Goal: Task Accomplishment & Management: Manage account settings

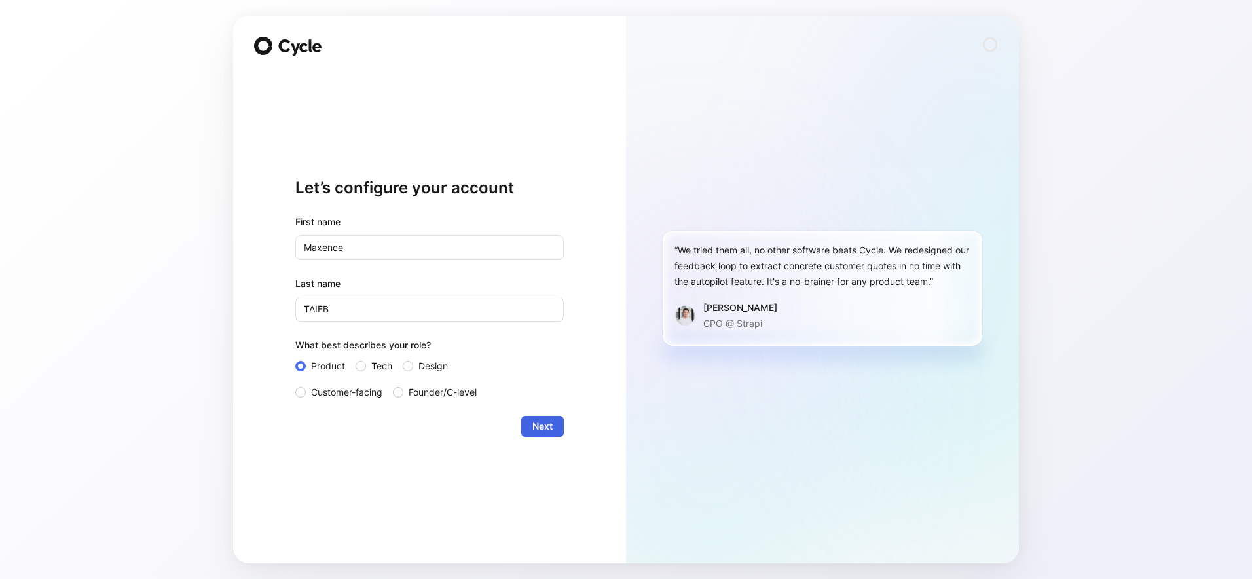
click at [547, 429] on span "Next" at bounding box center [543, 427] width 20 height 16
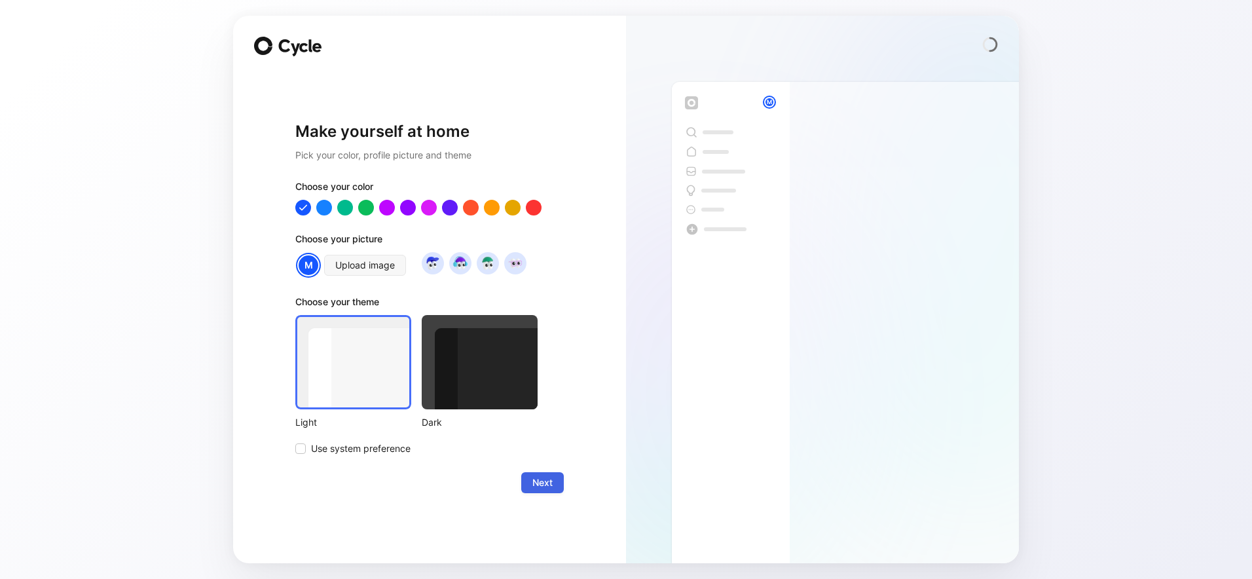
click at [542, 484] on span "Next" at bounding box center [543, 483] width 20 height 16
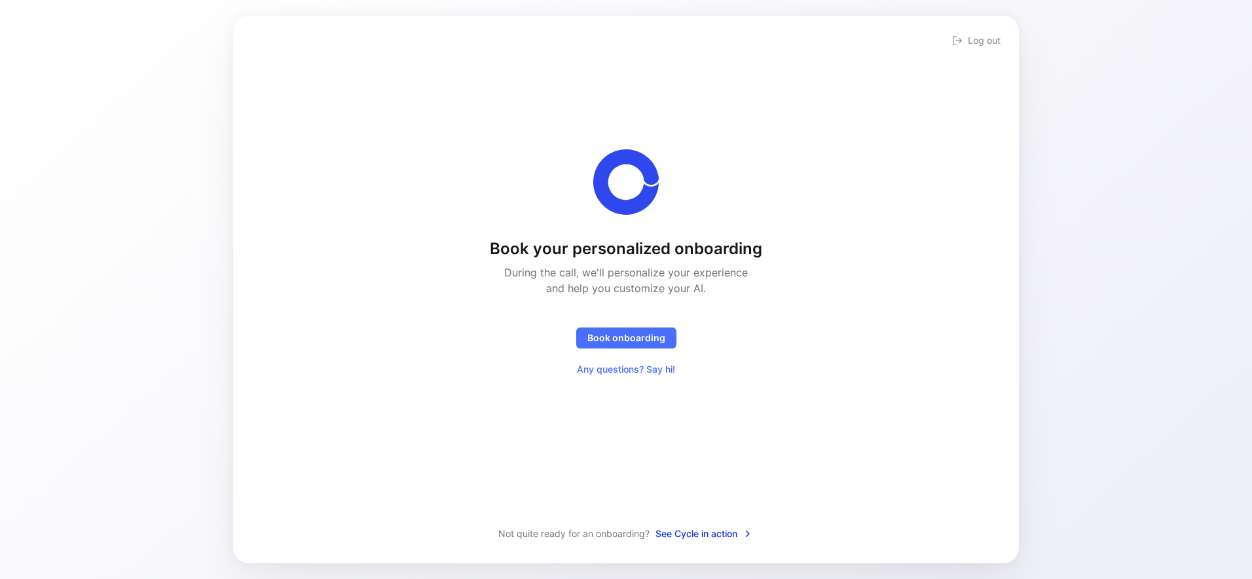
click at [696, 533] on span "See Cycle in action" at bounding box center [705, 534] width 98 height 16
click at [618, 343] on span "Book onboarding" at bounding box center [627, 338] width 78 height 16
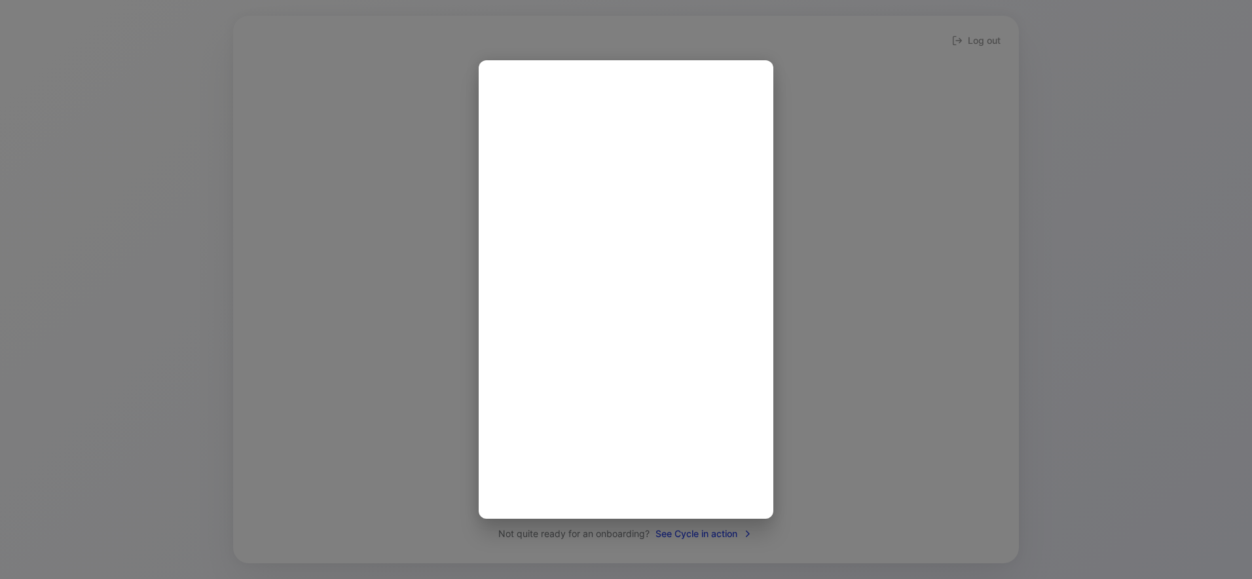
click at [863, 238] on div at bounding box center [626, 289] width 1252 height 579
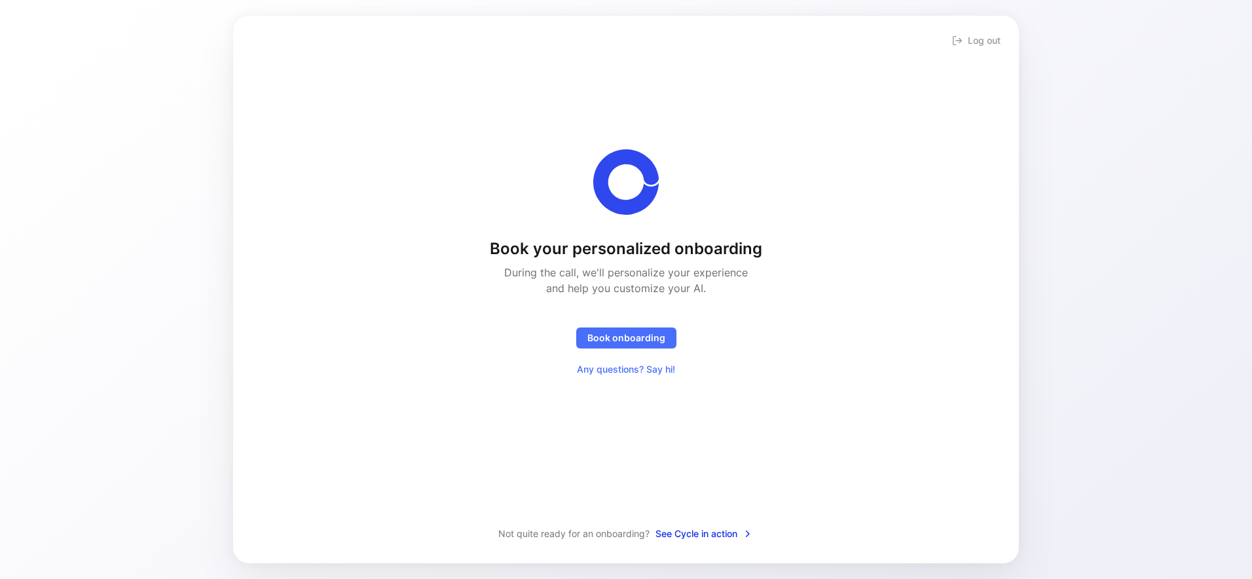
click at [703, 535] on span "See Cycle in action" at bounding box center [705, 534] width 98 height 16
click at [638, 371] on span "Any questions? Say hi!" at bounding box center [626, 370] width 98 height 16
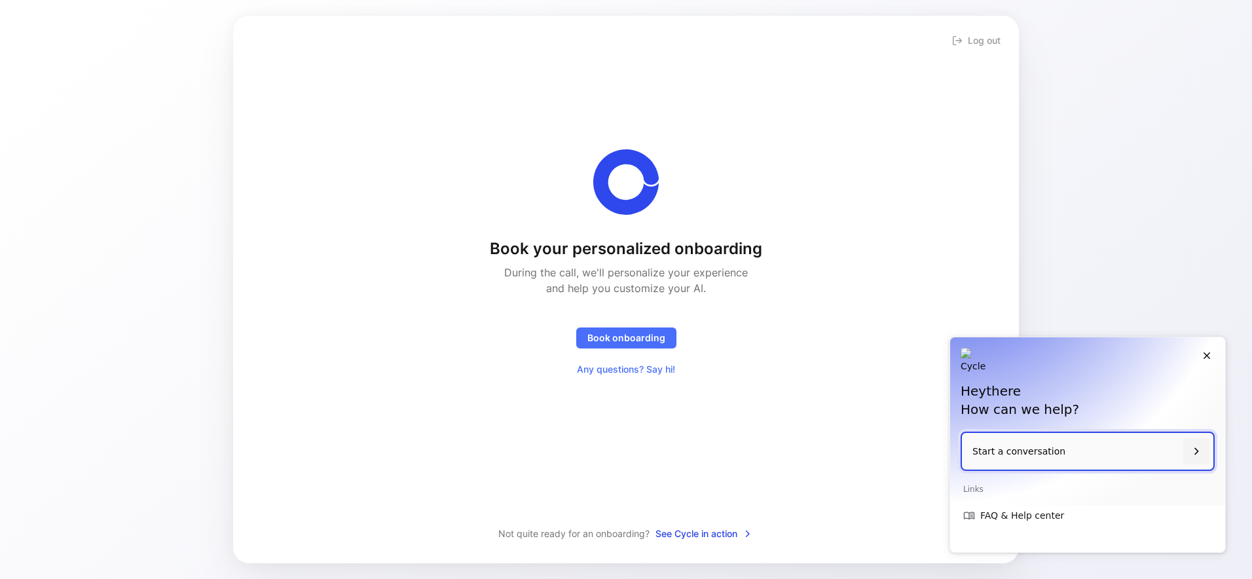
click at [1199, 362] on div "Hey there How can we help?" at bounding box center [1087, 384] width 275 height 94
click at [1209, 356] on icon "Close" at bounding box center [1207, 356] width 12 height 12
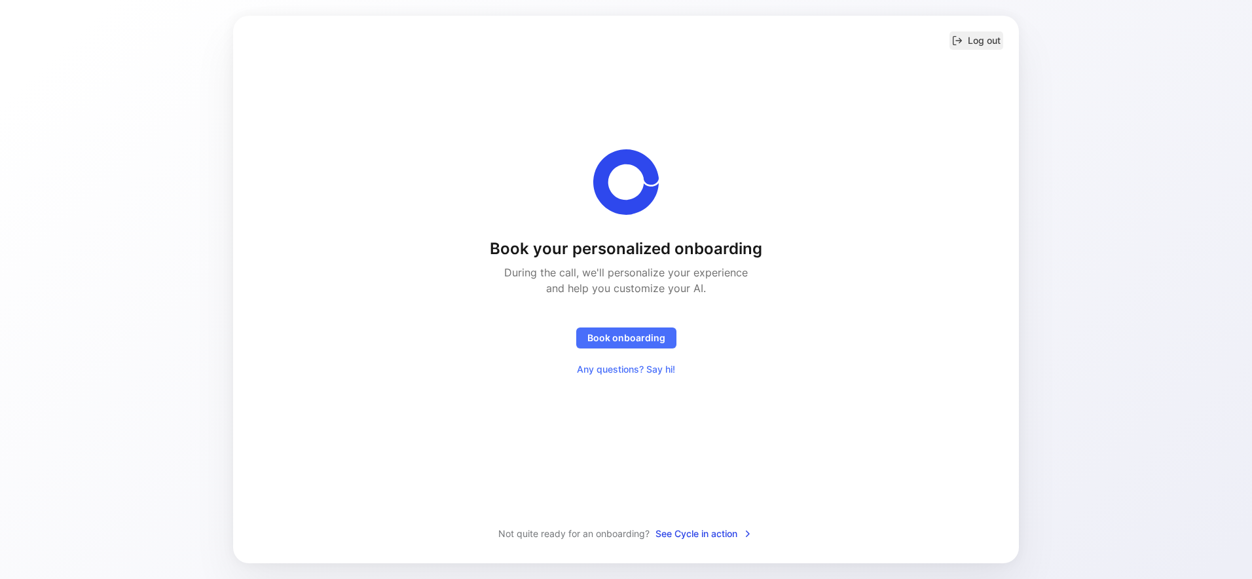
click at [987, 47] on button "Log out" at bounding box center [977, 40] width 54 height 18
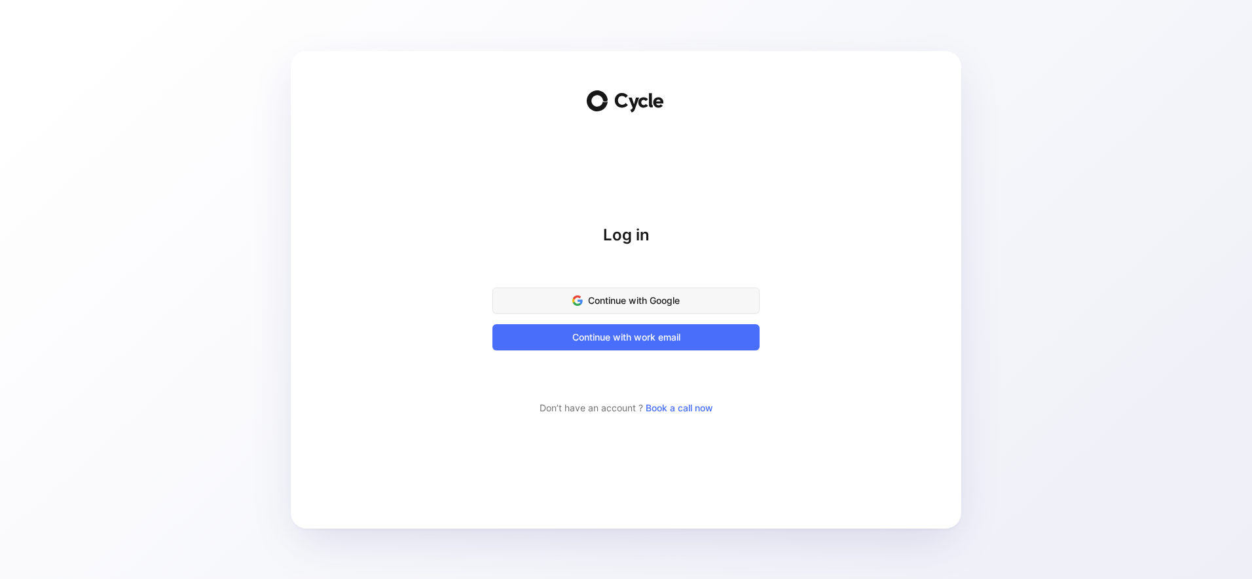
click at [634, 297] on span "Continue with Google" at bounding box center [626, 301] width 235 height 16
